Goal: Information Seeking & Learning: Learn about a topic

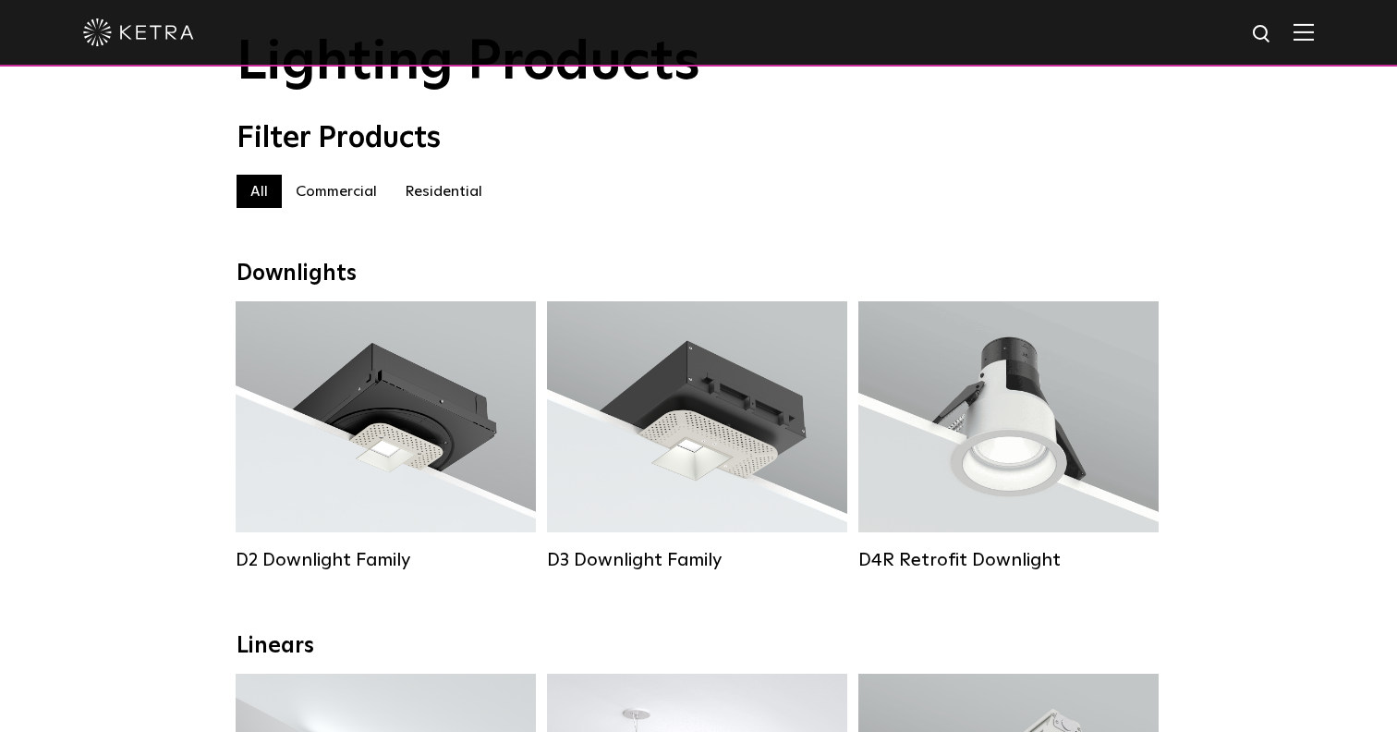
scroll to position [133, 0]
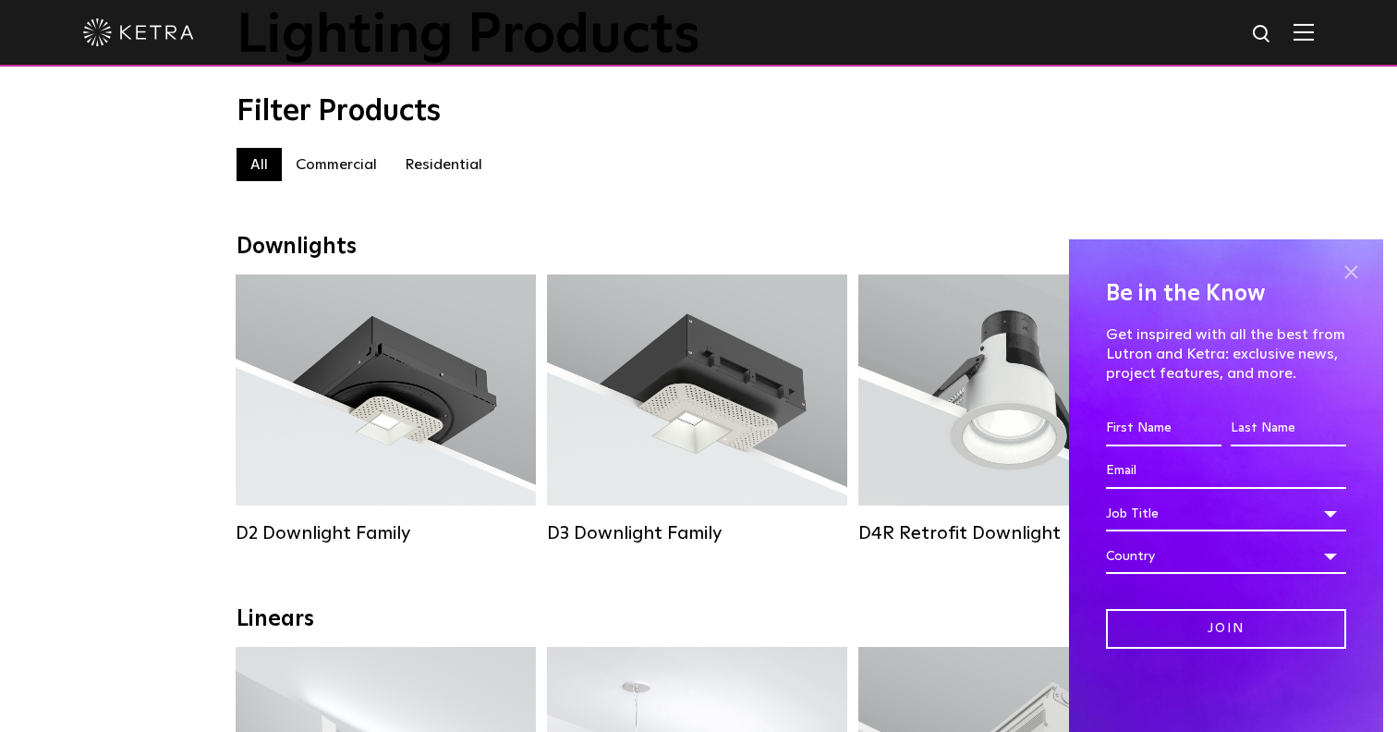
click at [1339, 275] on span at bounding box center [1351, 272] width 28 height 28
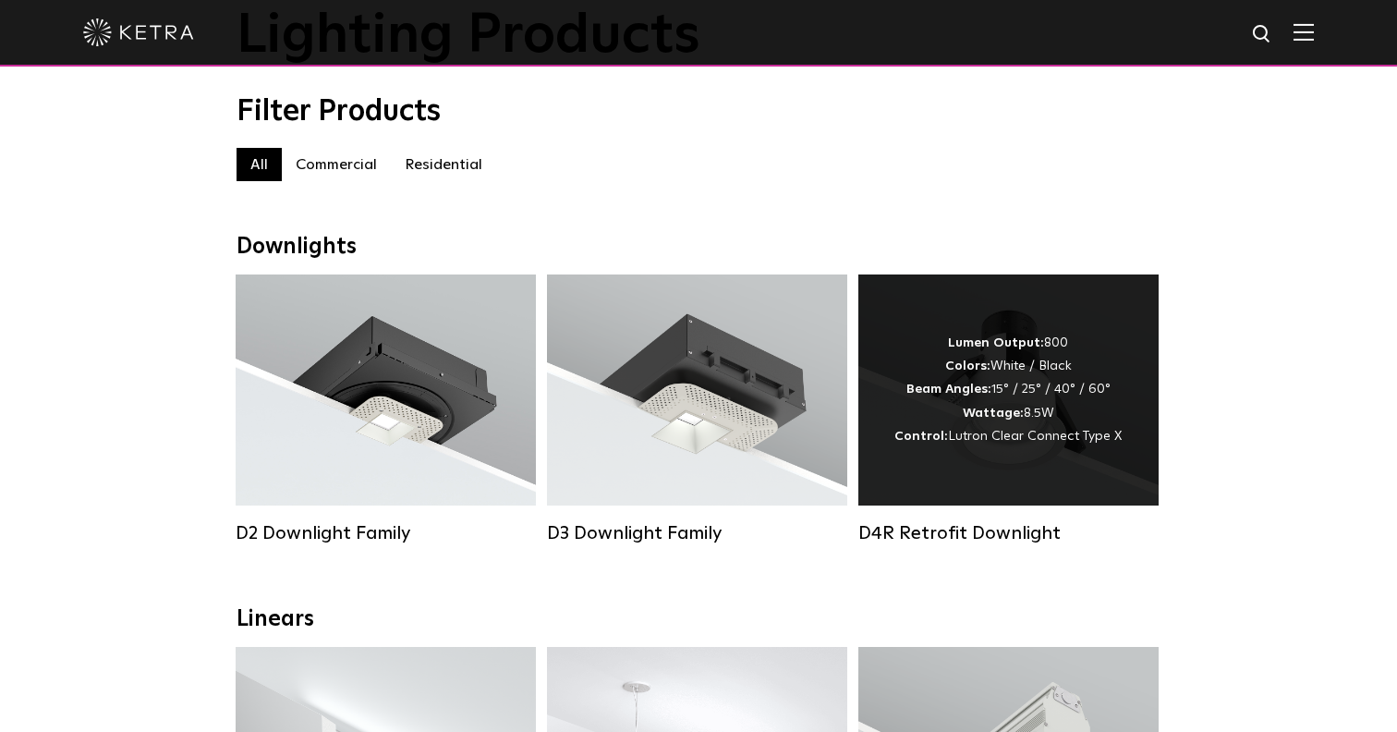
click at [1019, 452] on div "Lumen Output: 800 Colors: White / Black Beam Angles: 15° / 25° / 40° / 60° Watt…" at bounding box center [1008, 389] width 300 height 231
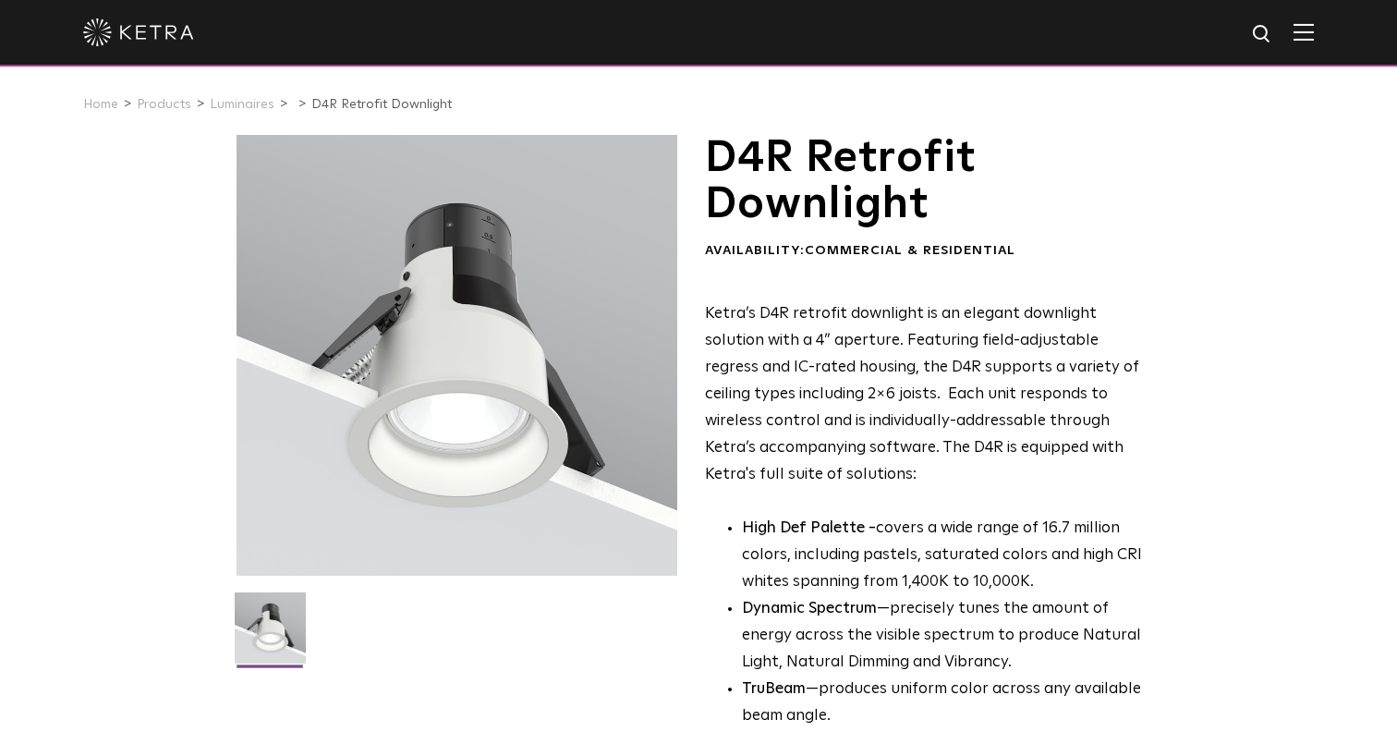
scroll to position [79, 0]
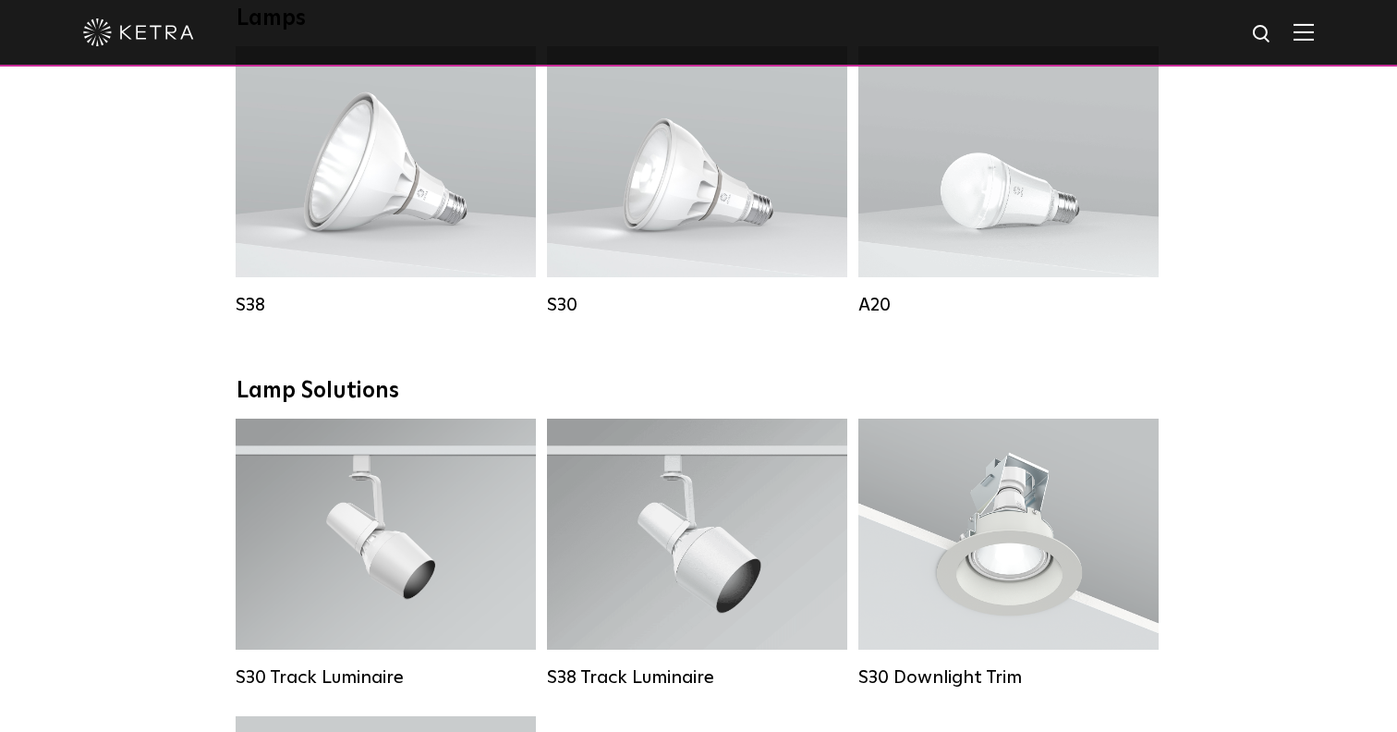
scroll to position [1395, 0]
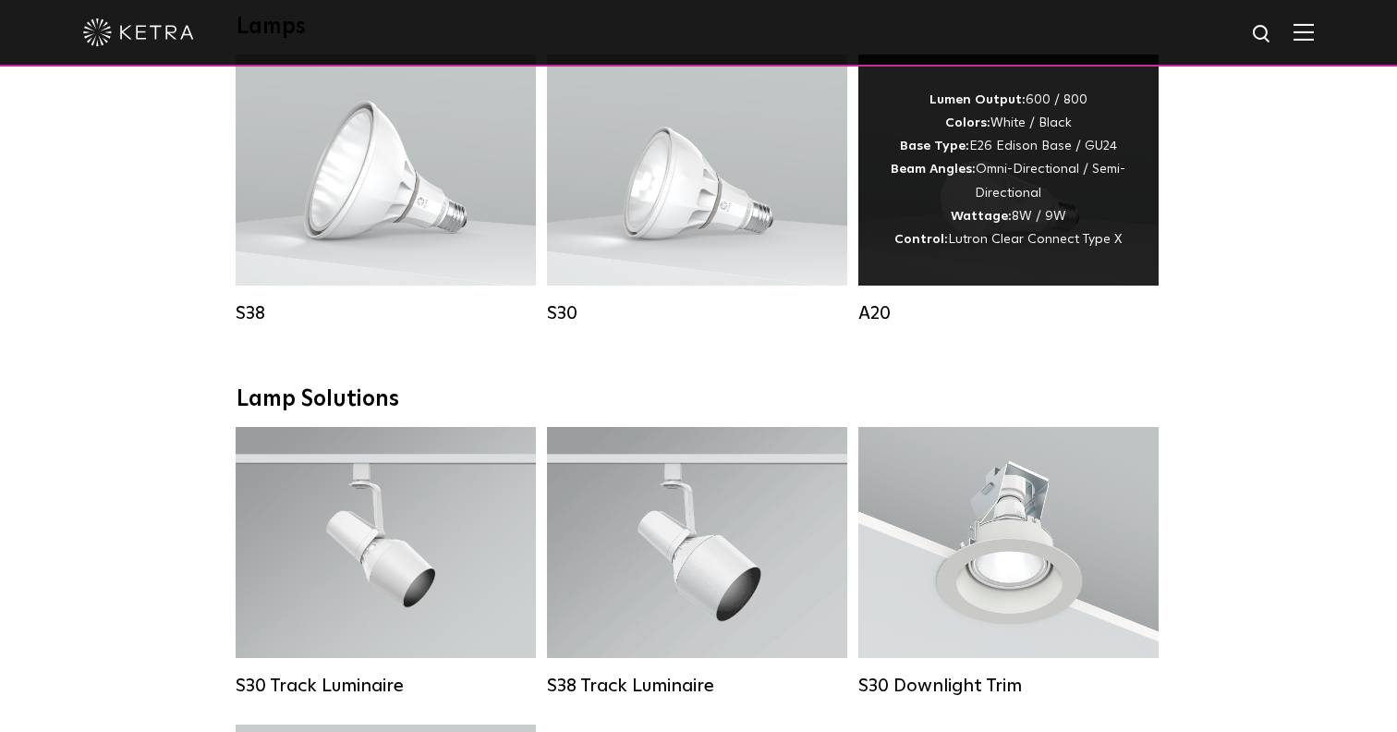
click at [955, 149] on strong "Base Type:" at bounding box center [934, 145] width 69 height 13
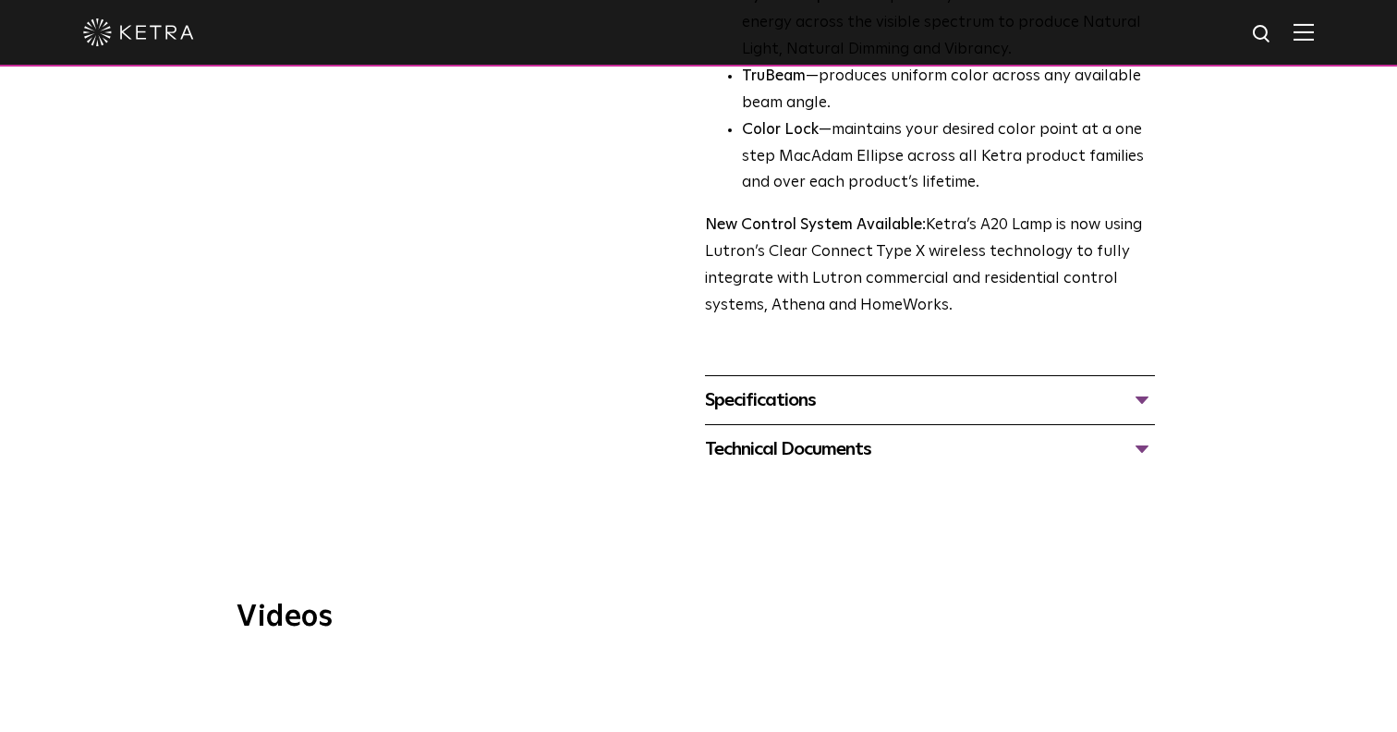
scroll to position [667, 0]
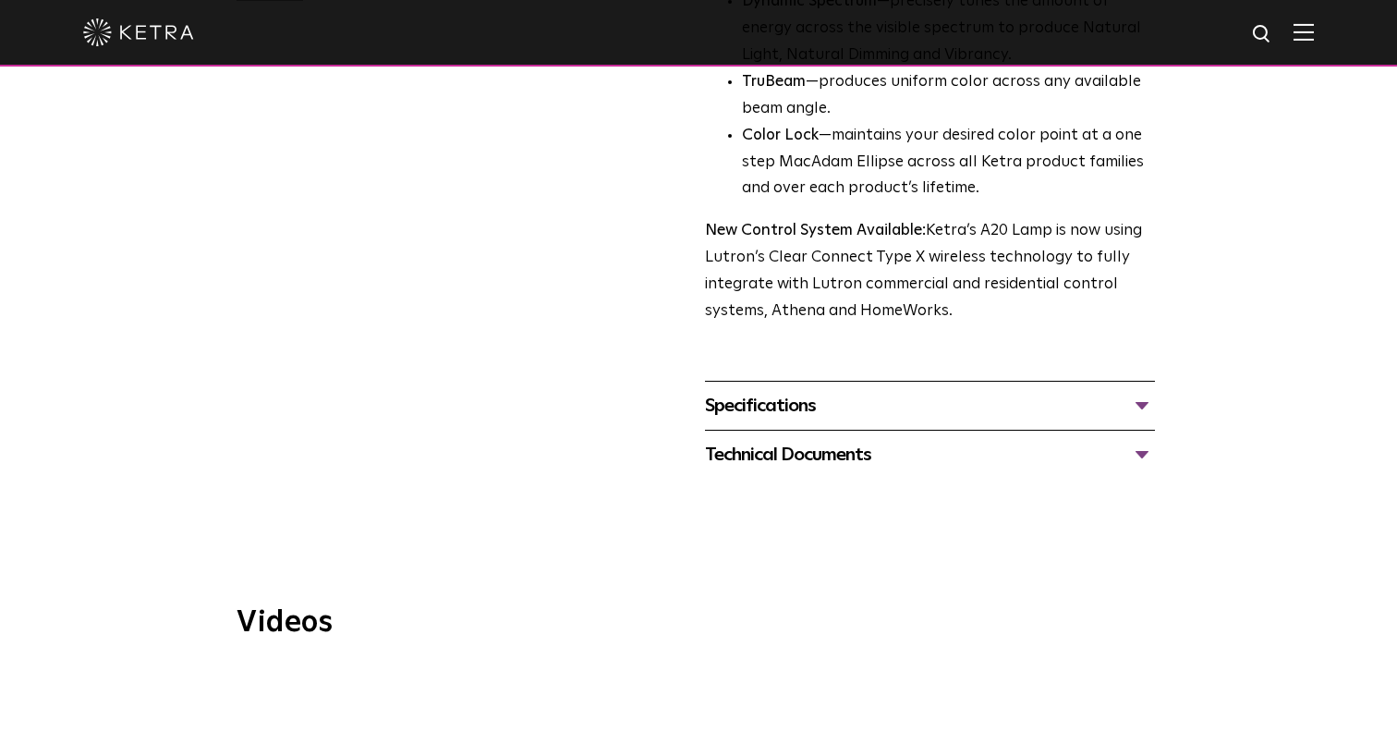
click at [951, 391] on div "Specifications" at bounding box center [930, 406] width 450 height 30
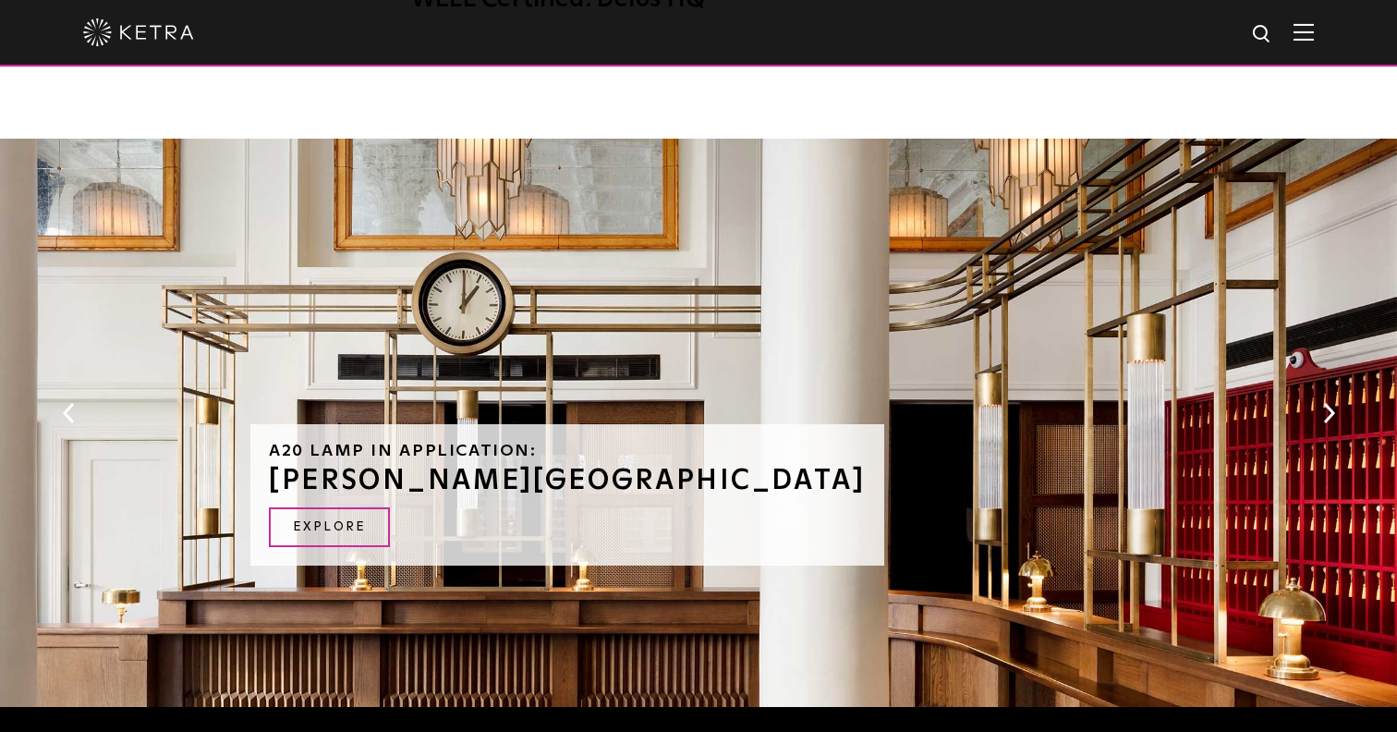
scroll to position [2231, 0]
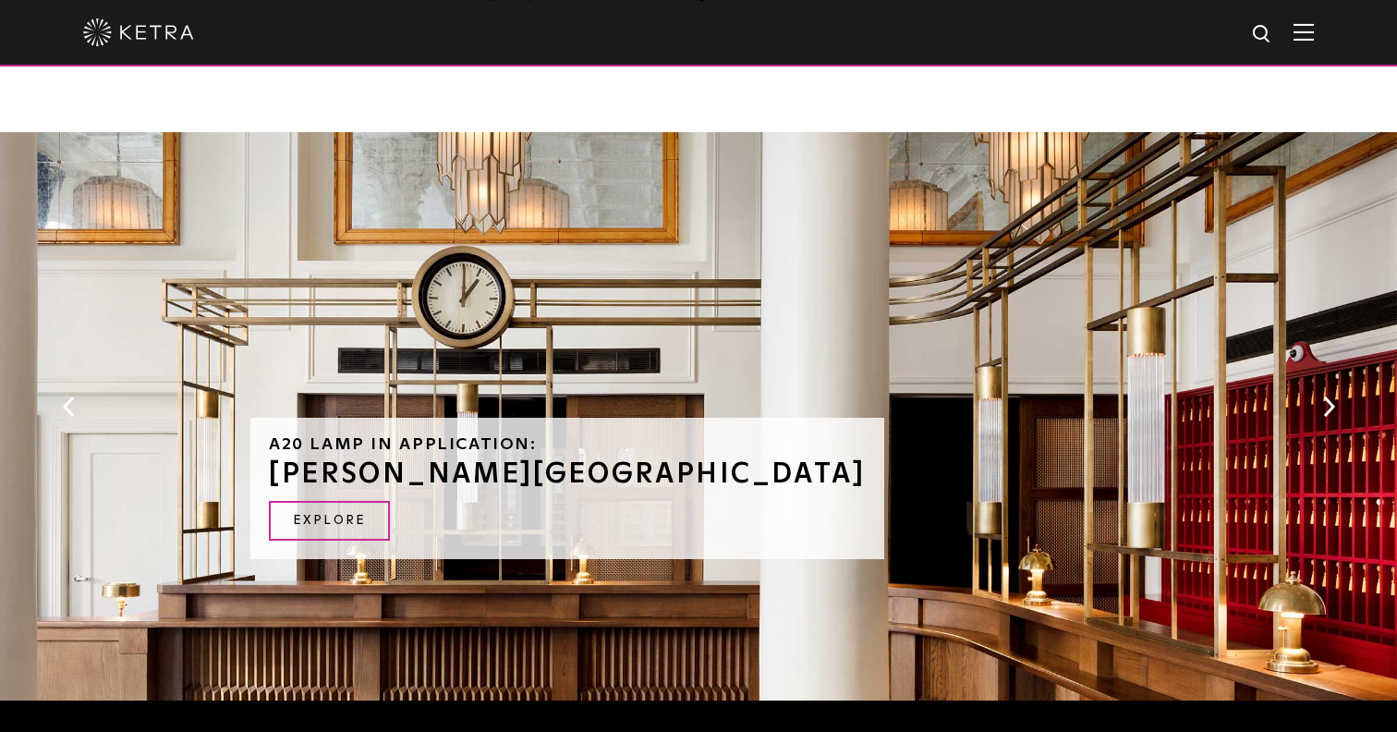
click at [1327, 394] on button "Next" at bounding box center [1328, 406] width 18 height 24
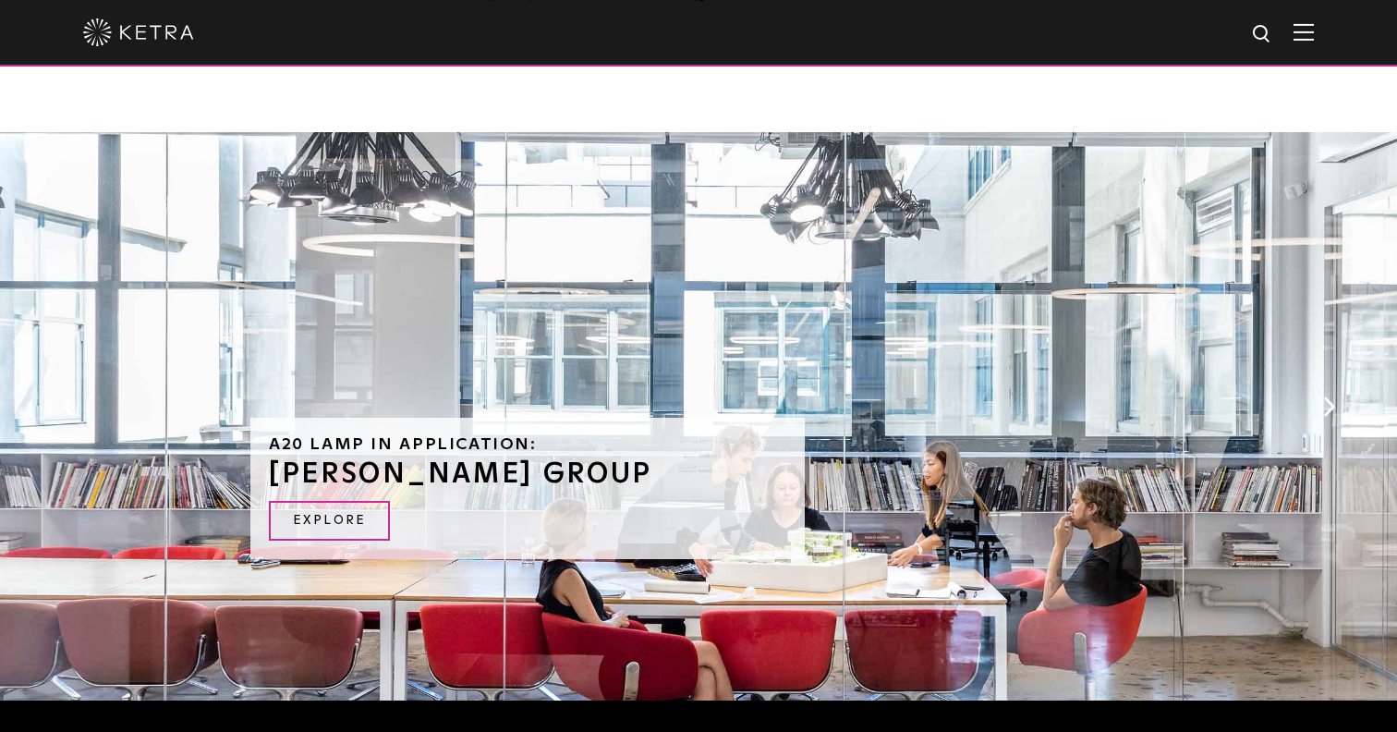
click at [1327, 394] on button "Next" at bounding box center [1328, 406] width 18 height 24
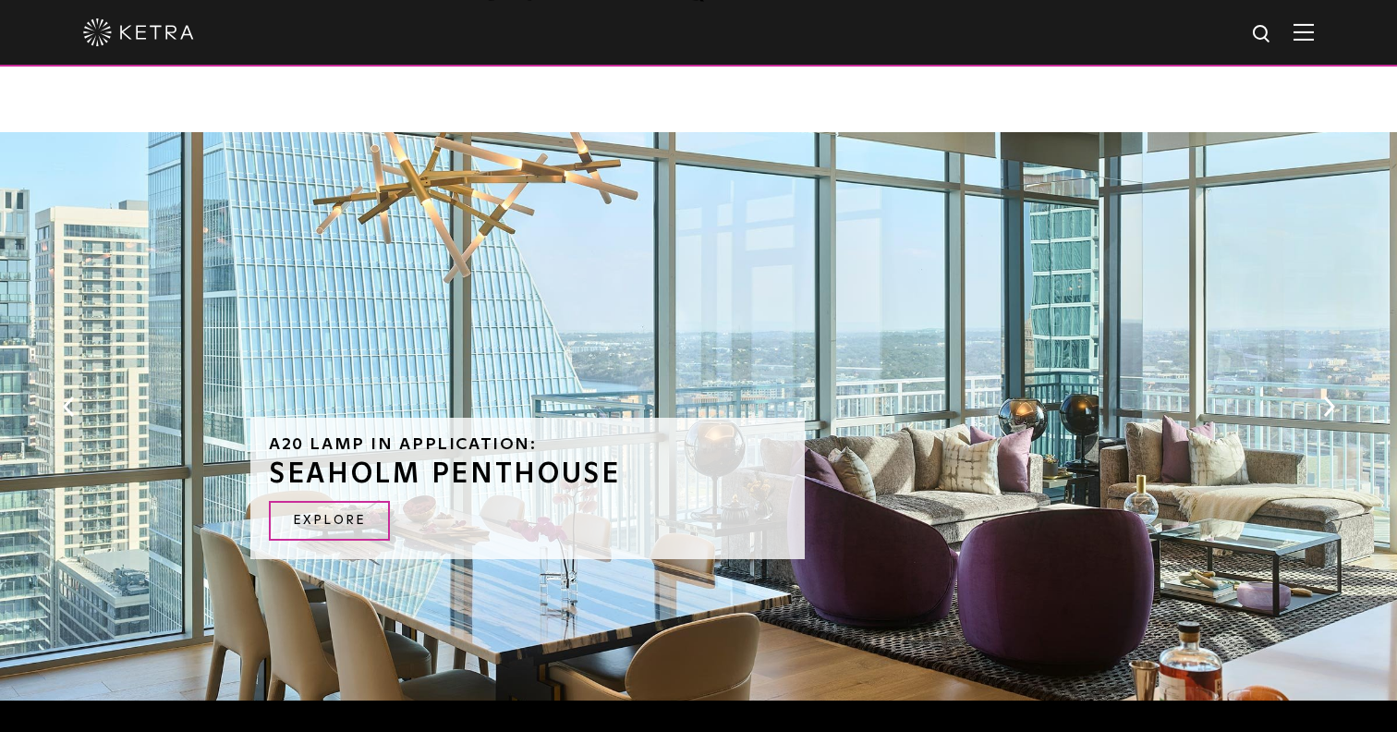
click at [1327, 394] on button "Next" at bounding box center [1328, 406] width 18 height 24
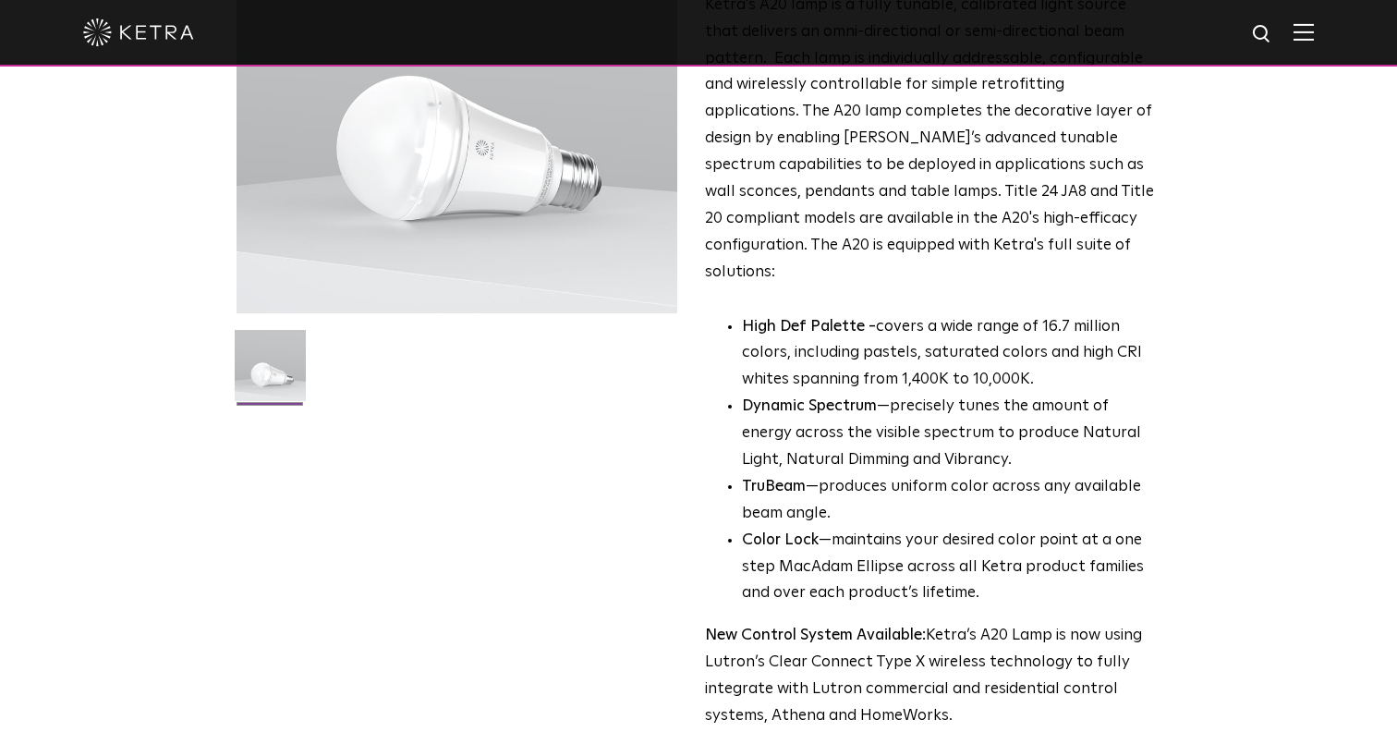
scroll to position [0, 0]
